Goal: Information Seeking & Learning: Check status

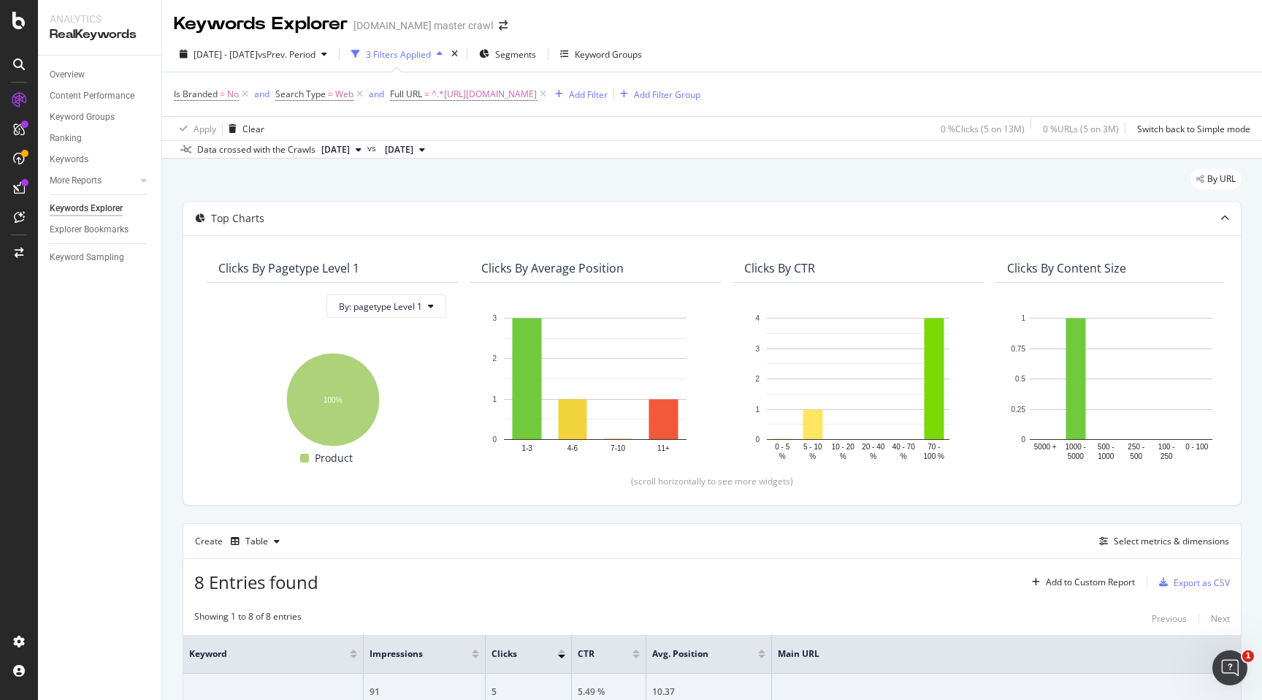
scroll to position [522, 0]
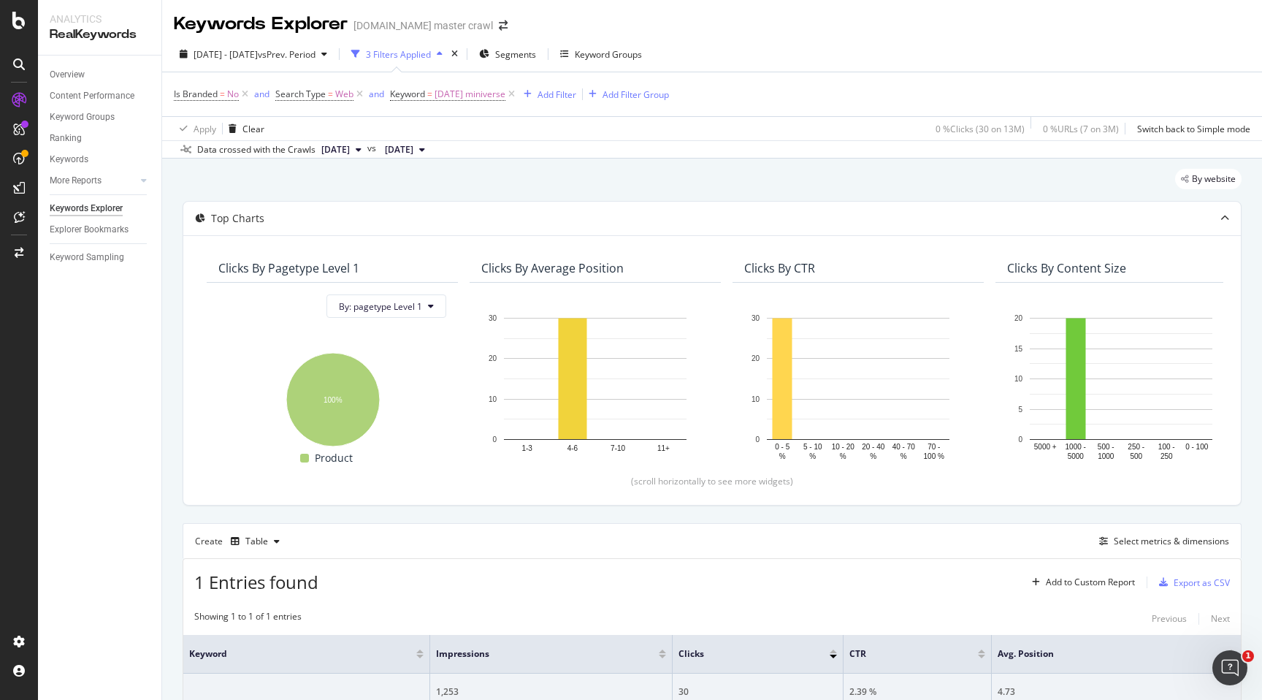
scroll to position [132, 0]
